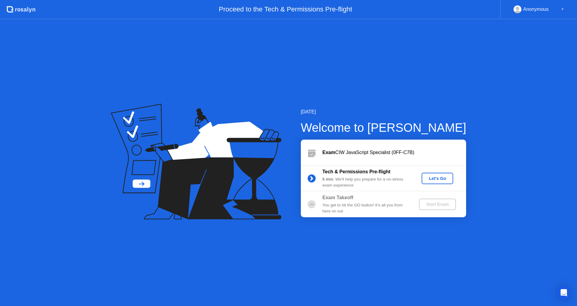
click at [441, 178] on div "Let's Go" at bounding box center [437, 178] width 27 height 5
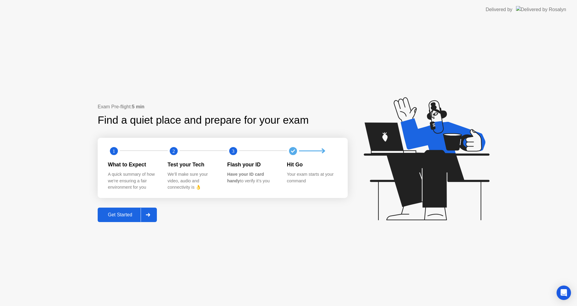
click at [123, 216] on div "Get Started" at bounding box center [119, 214] width 41 height 5
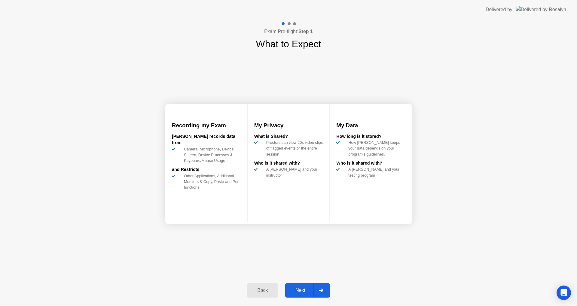
click at [301, 289] on div "Next" at bounding box center [300, 289] width 27 height 5
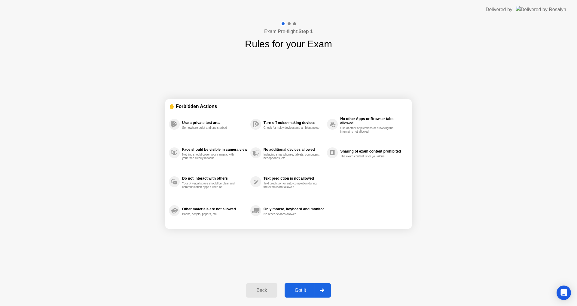
click at [304, 293] on div "Got it" at bounding box center [300, 289] width 28 height 5
select select "Available cameras"
select select "Available speakers"
select select "Available microphones"
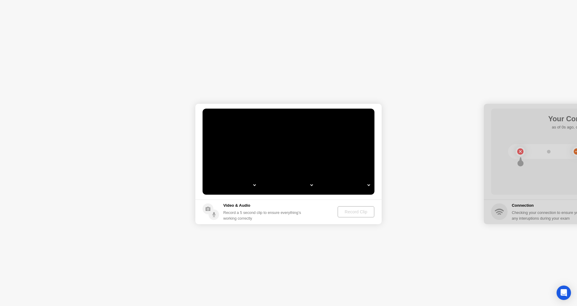
select select "**********"
select select "*******"
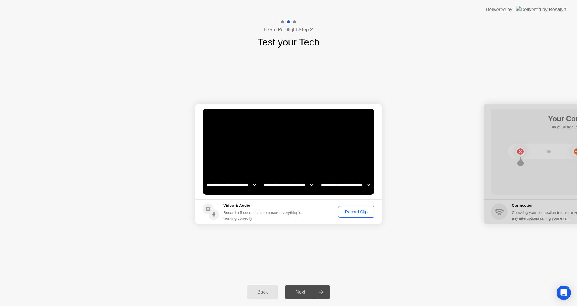
click at [358, 211] on div "Record Clip" at bounding box center [356, 211] width 32 height 5
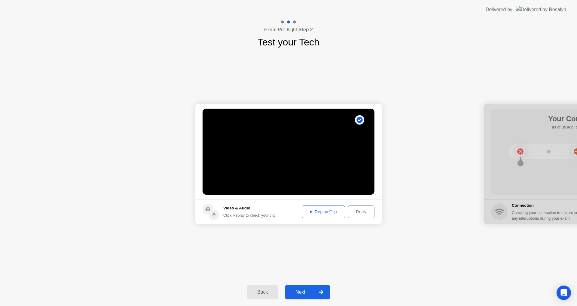
click at [317, 212] on div "Replay Clip" at bounding box center [323, 211] width 39 height 5
click at [322, 210] on div "Replay Clip" at bounding box center [323, 211] width 39 height 5
click at [303, 292] on div "Next" at bounding box center [300, 291] width 27 height 5
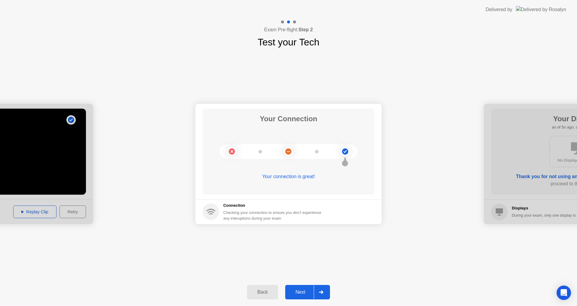
click at [301, 293] on div "Next" at bounding box center [300, 291] width 27 height 5
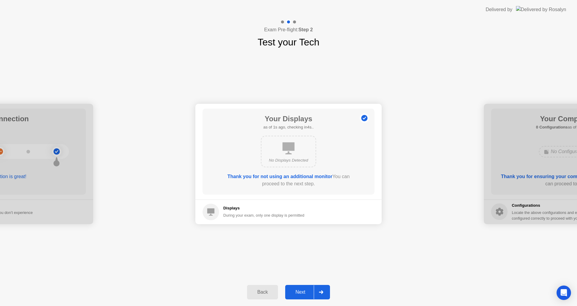
click at [297, 291] on div "Next" at bounding box center [300, 291] width 27 height 5
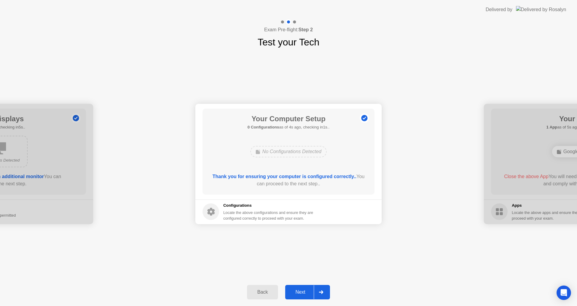
click at [303, 293] on div "Next" at bounding box center [300, 291] width 27 height 5
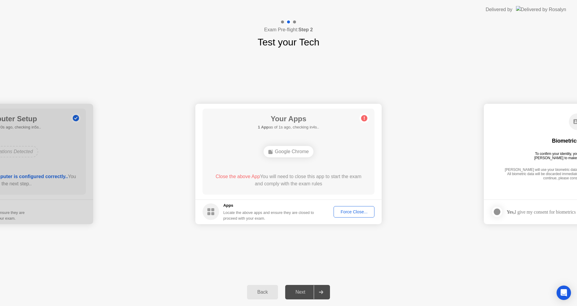
click at [353, 213] on div "Force Close..." at bounding box center [354, 211] width 37 height 5
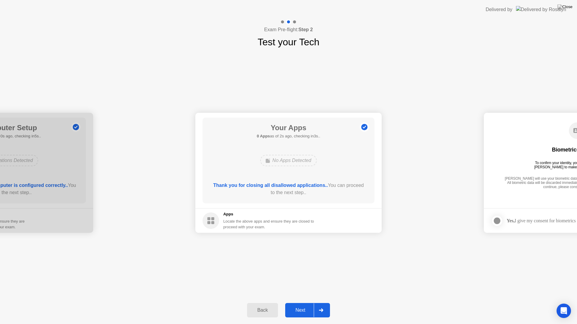
click at [302, 305] on div "Next" at bounding box center [300, 310] width 27 height 5
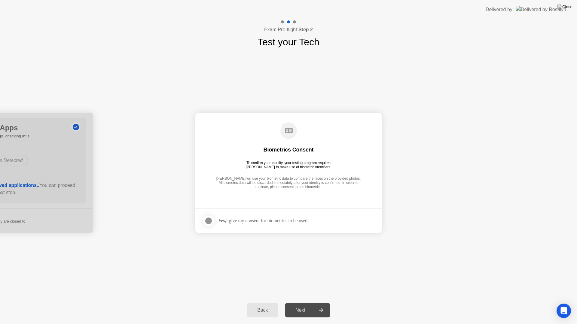
click at [208, 220] on div at bounding box center [208, 221] width 7 height 7
click at [297, 305] on div "Next" at bounding box center [300, 310] width 27 height 5
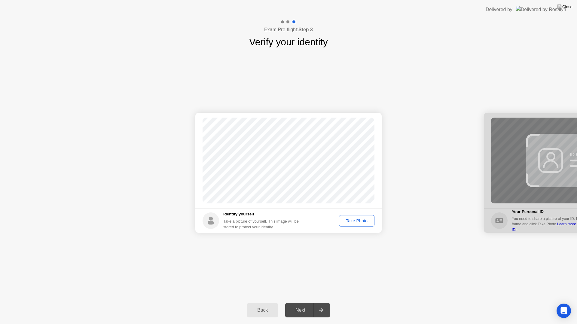
click at [355, 221] on div "Take Photo" at bounding box center [356, 221] width 31 height 5
click at [299, 305] on div "Next" at bounding box center [300, 310] width 27 height 5
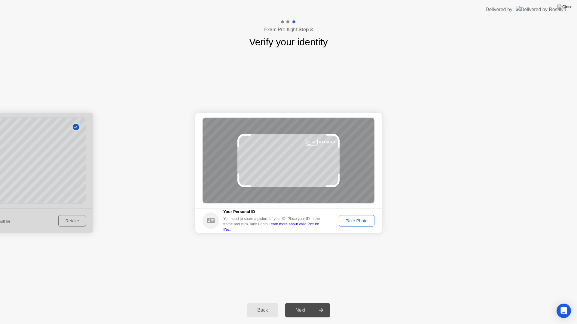
click at [355, 224] on div "Take Photo" at bounding box center [356, 221] width 31 height 5
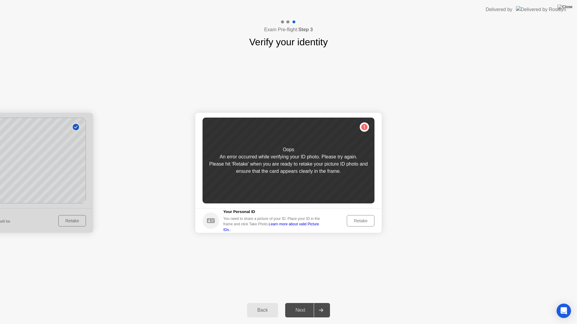
click at [358, 221] on div "Retake" at bounding box center [360, 221] width 23 height 5
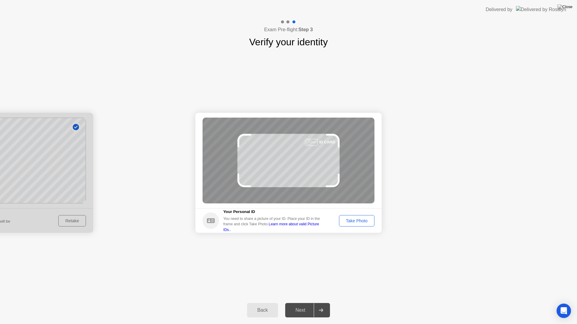
click at [358, 221] on div "Take Photo" at bounding box center [356, 221] width 31 height 5
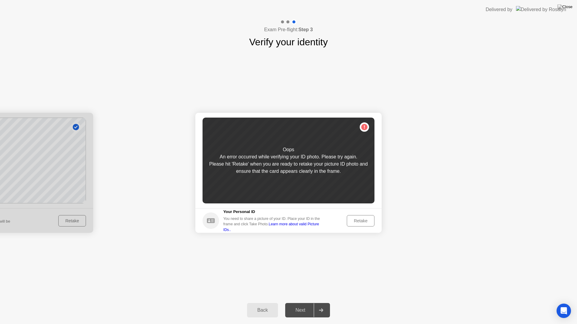
click at [362, 221] on div "Retake" at bounding box center [360, 221] width 23 height 5
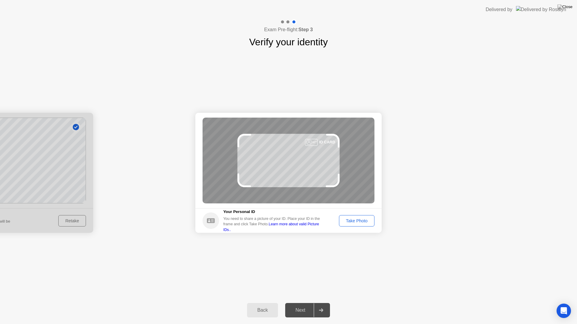
click at [357, 219] on div "Take Photo" at bounding box center [356, 221] width 31 height 5
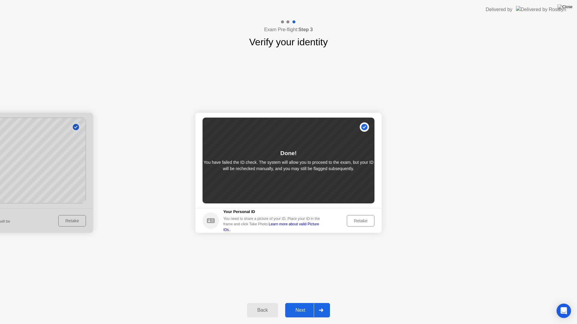
click at [300, 305] on div "Next" at bounding box center [300, 310] width 27 height 5
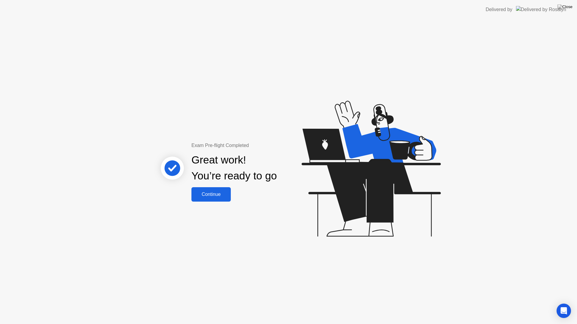
click at [217, 196] on div "Continue" at bounding box center [211, 194] width 36 height 5
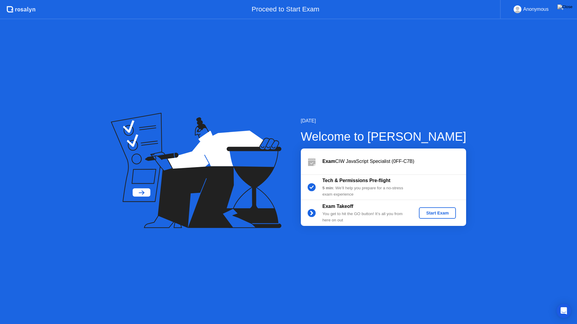
click at [434, 215] on div "Start Exam" at bounding box center [437, 213] width 32 height 5
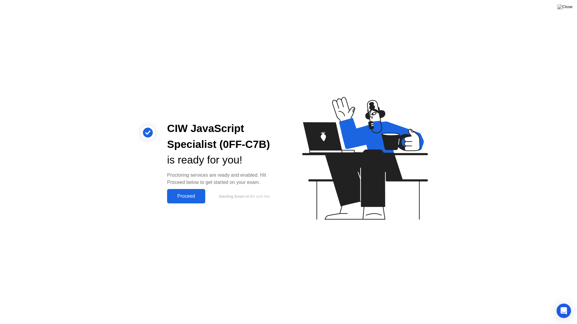
click at [186, 195] on div "Proceed" at bounding box center [186, 196] width 35 height 5
